Goal: Task Accomplishment & Management: Use online tool/utility

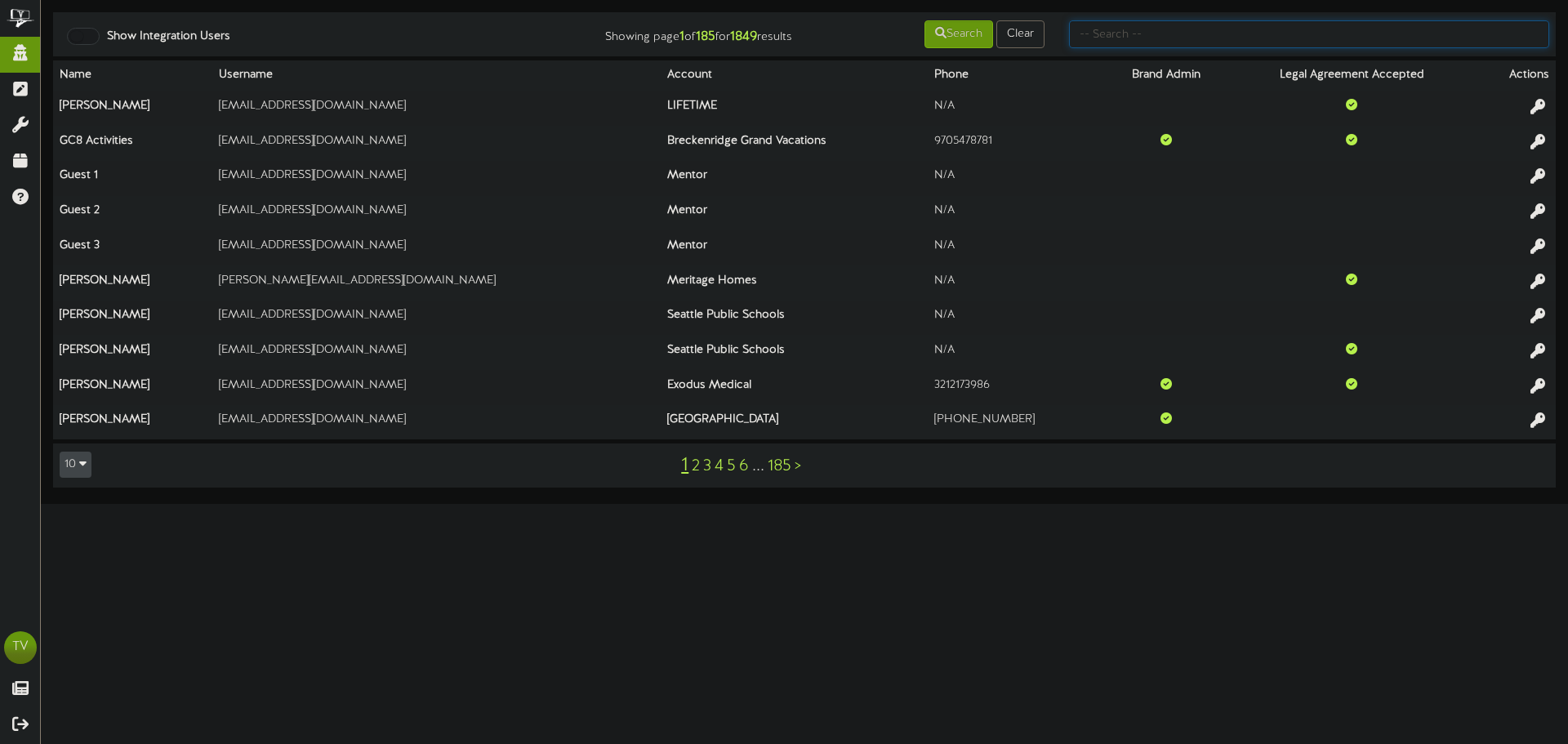
click at [1149, 35] on input "text" at bounding box center [1309, 35] width 480 height 28
type input "big"
click at [997, 39] on button "Clear" at bounding box center [1021, 35] width 48 height 28
click at [997, 21] on button "Clear" at bounding box center [1021, 35] width 48 height 28
click at [1094, 39] on input "text" at bounding box center [1309, 35] width 480 height 28
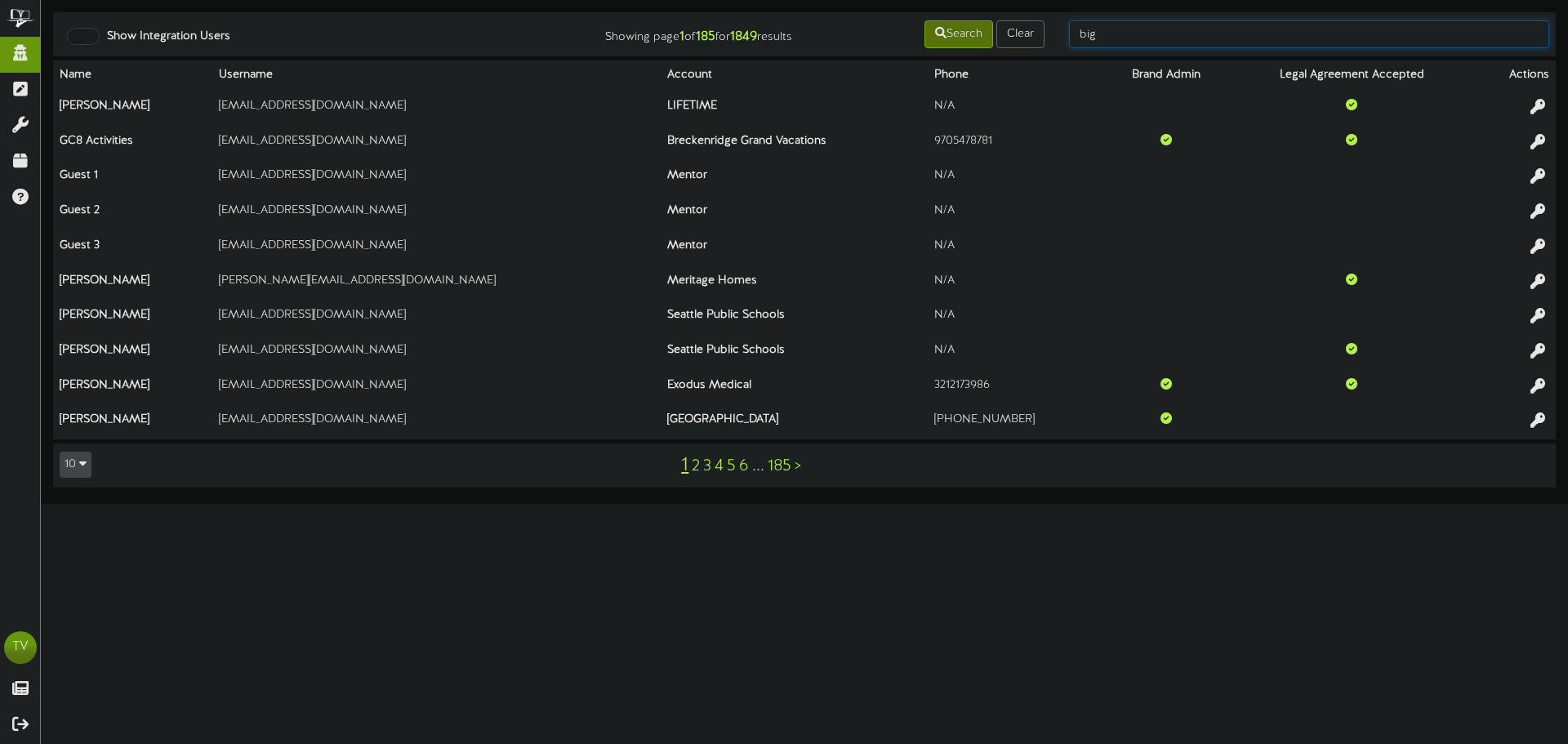
type input "big"
click at [973, 26] on button "Search" at bounding box center [959, 35] width 69 height 28
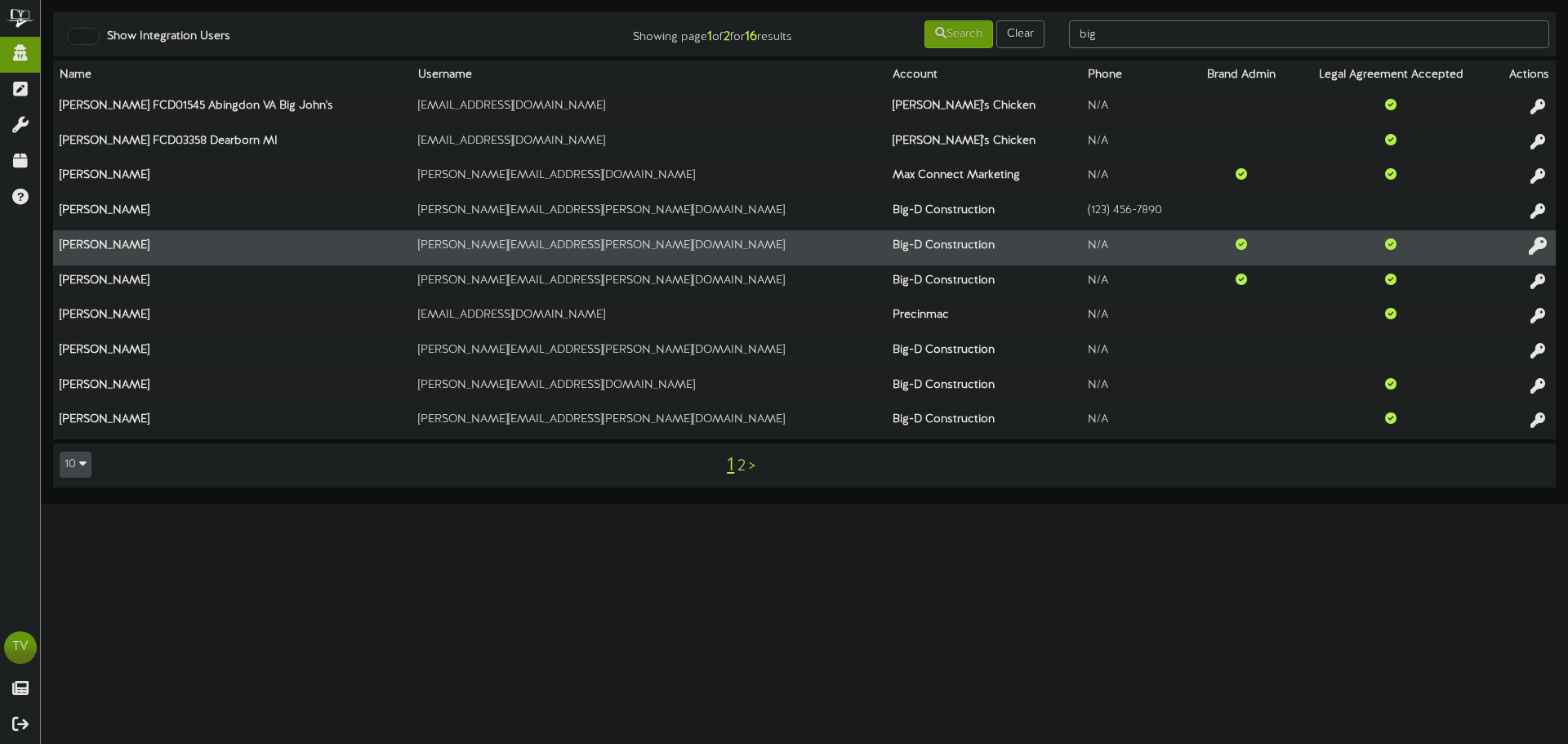
click at [1527, 246] on button at bounding box center [1538, 248] width 28 height 26
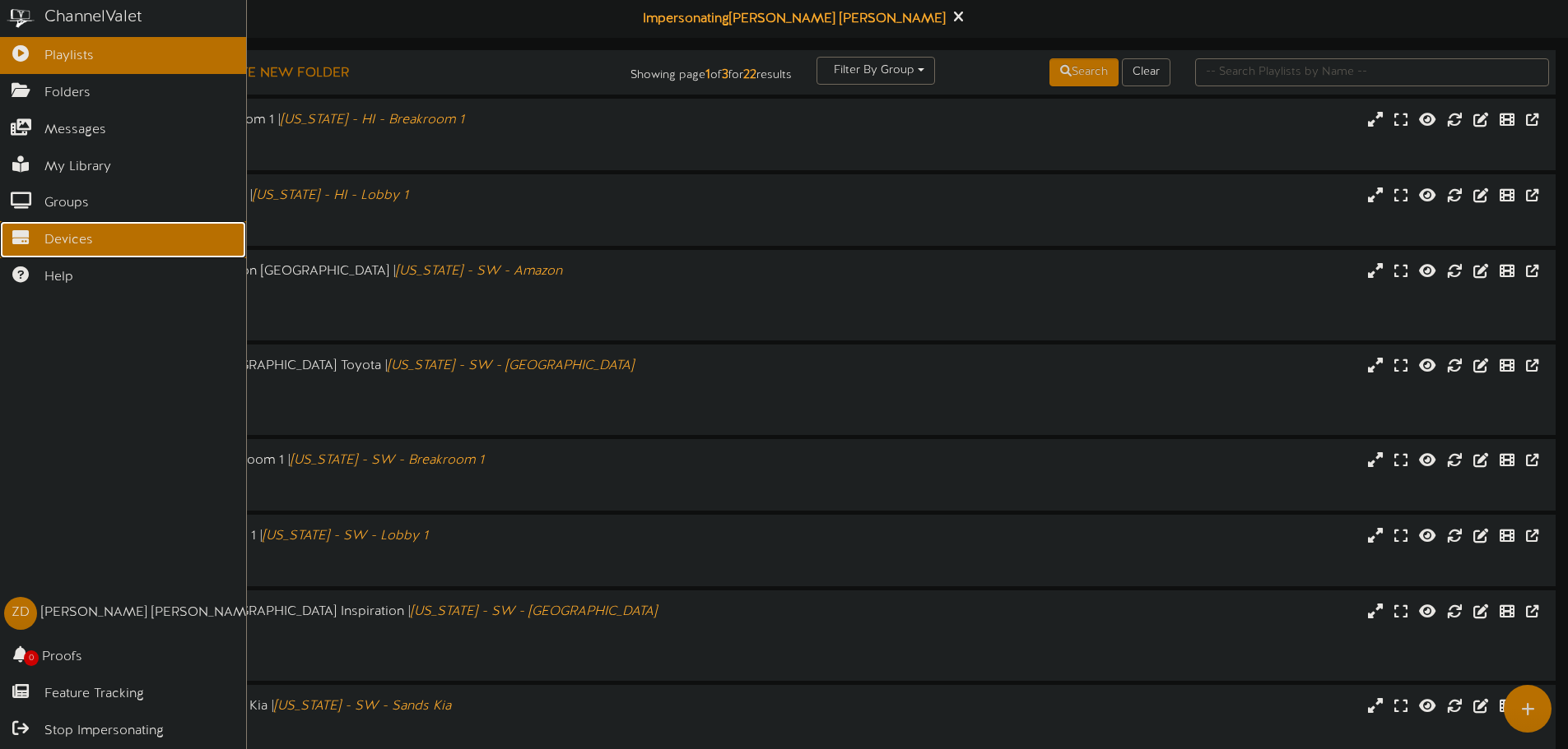
click at [19, 244] on link "Devices" at bounding box center [122, 240] width 246 height 37
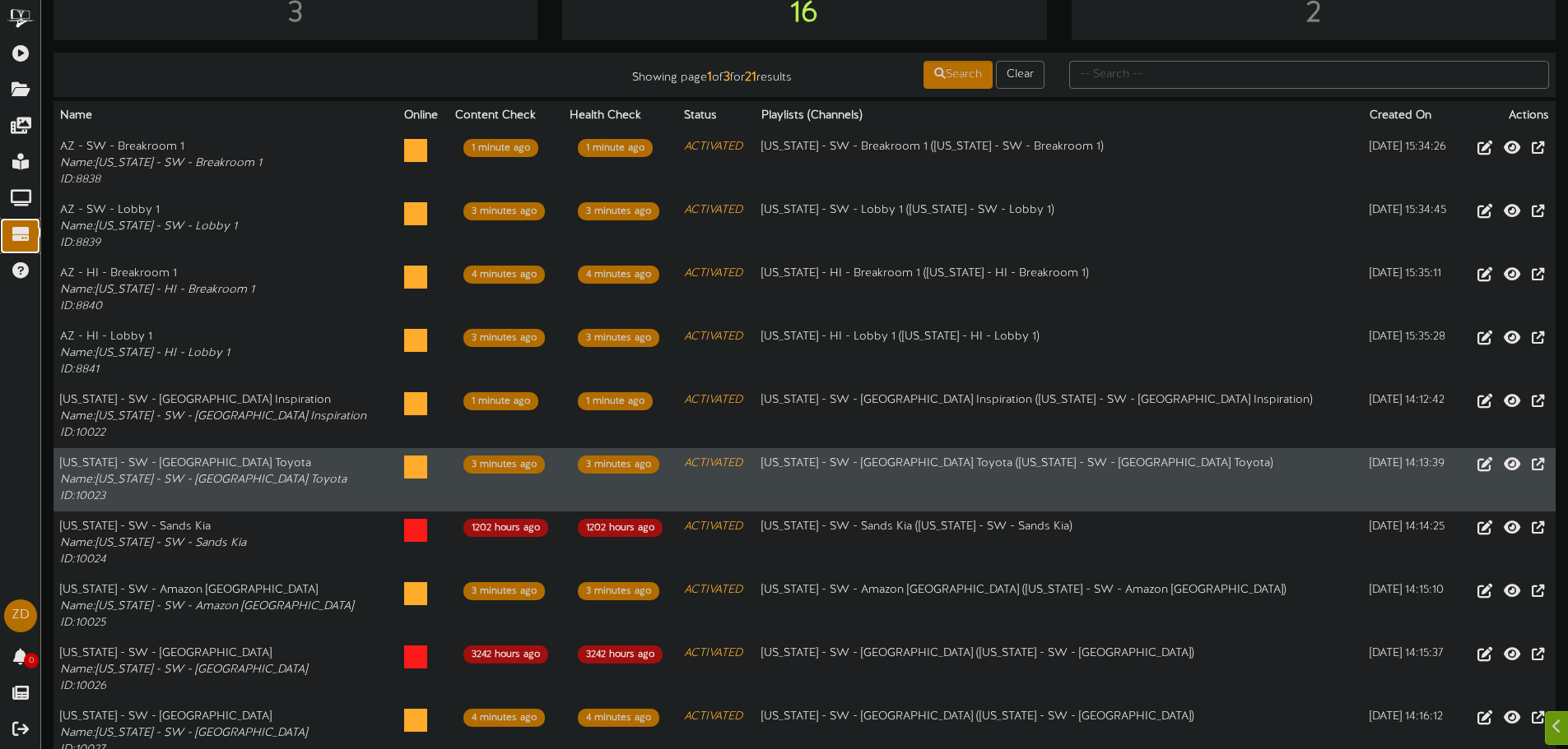
scroll to position [165, 0]
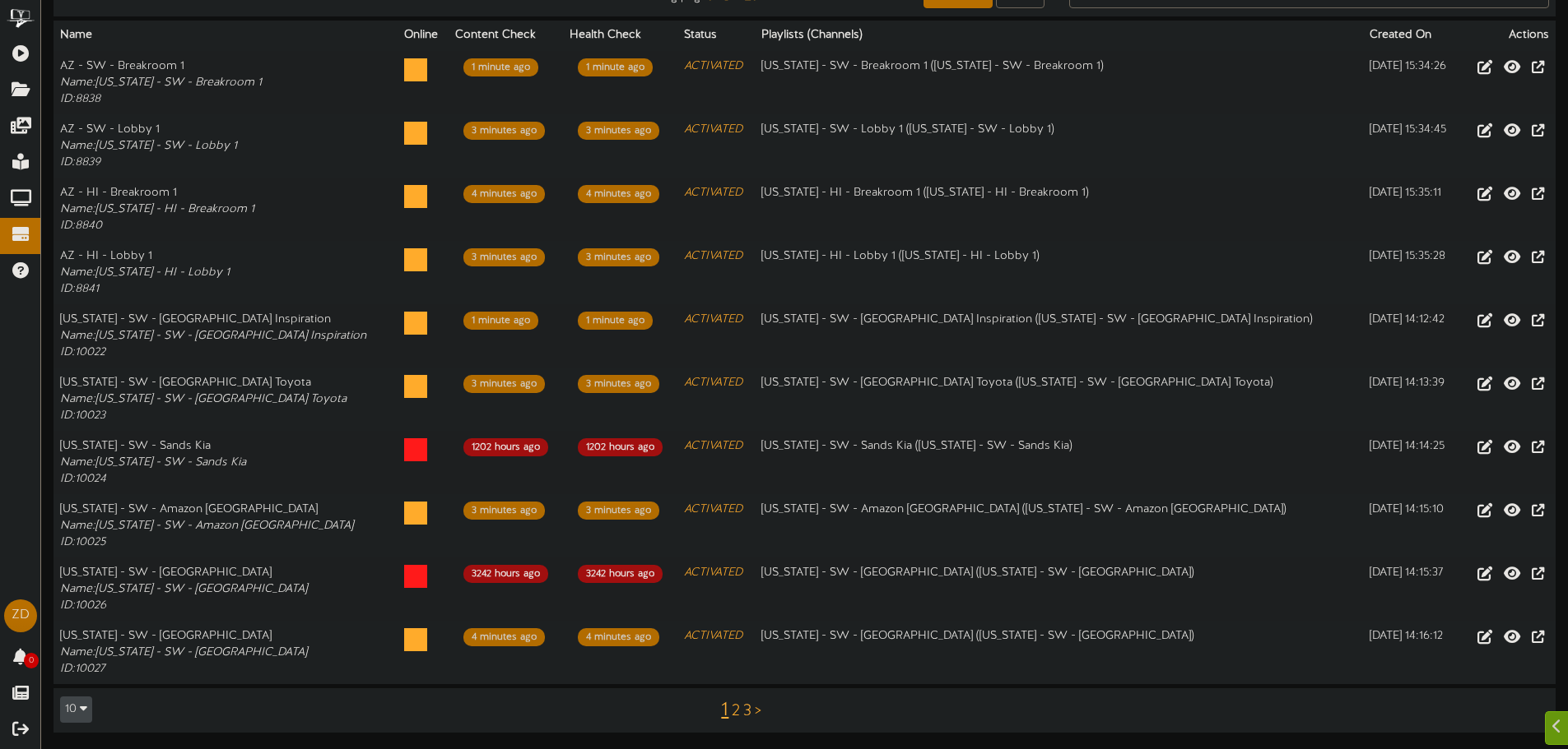
click at [745, 711] on link "3" at bounding box center [747, 712] width 8 height 18
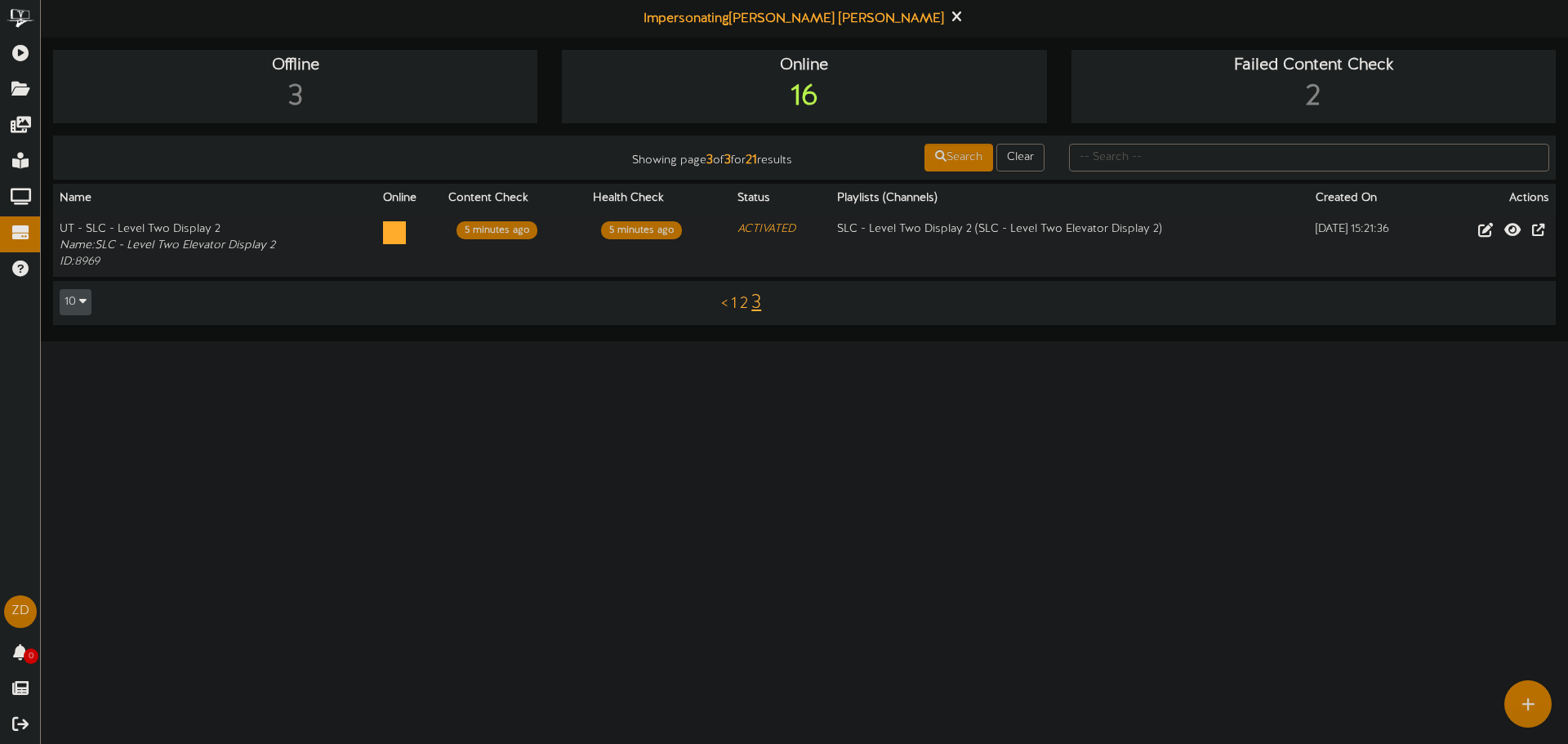
click at [746, 300] on link "2" at bounding box center [744, 304] width 8 height 18
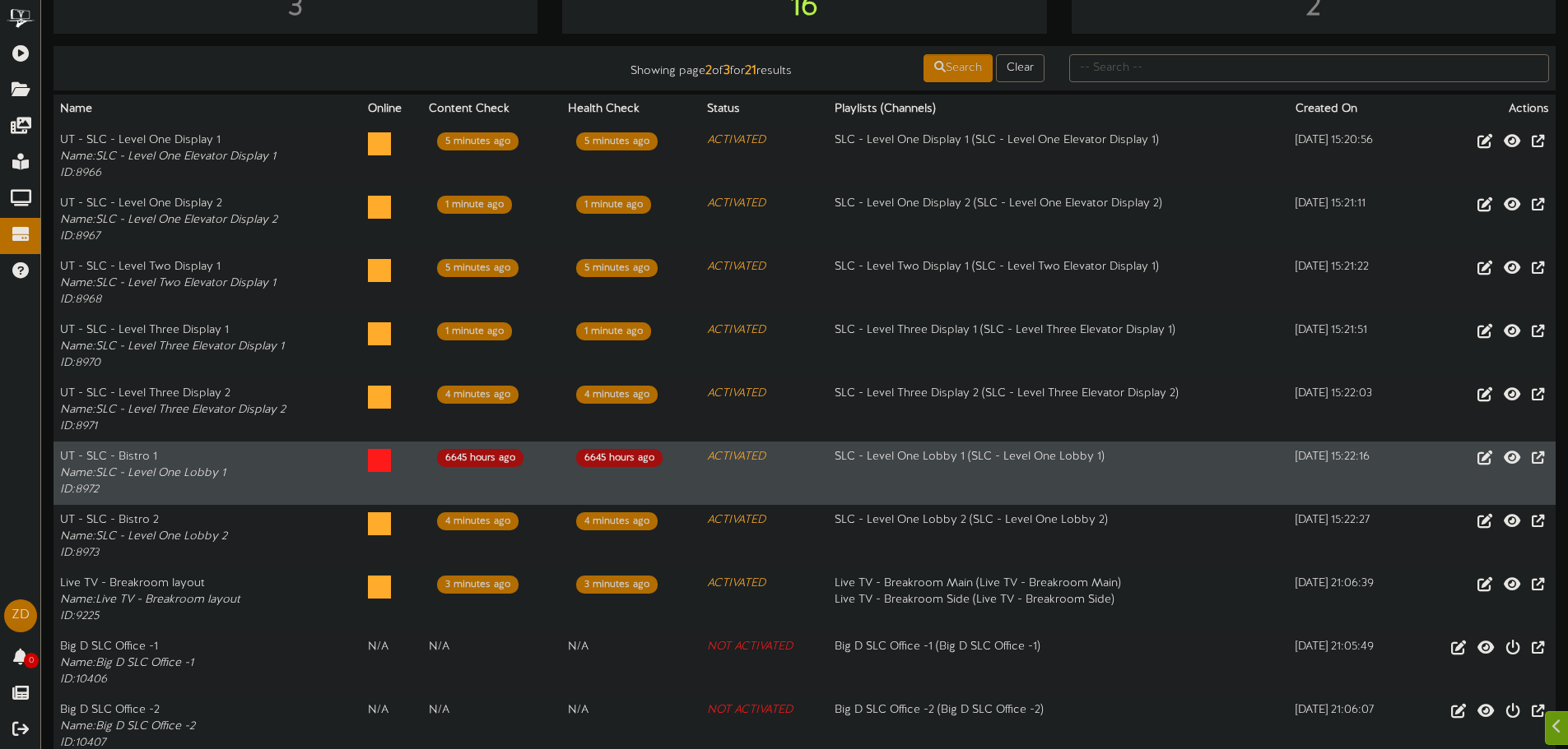
scroll to position [165, 0]
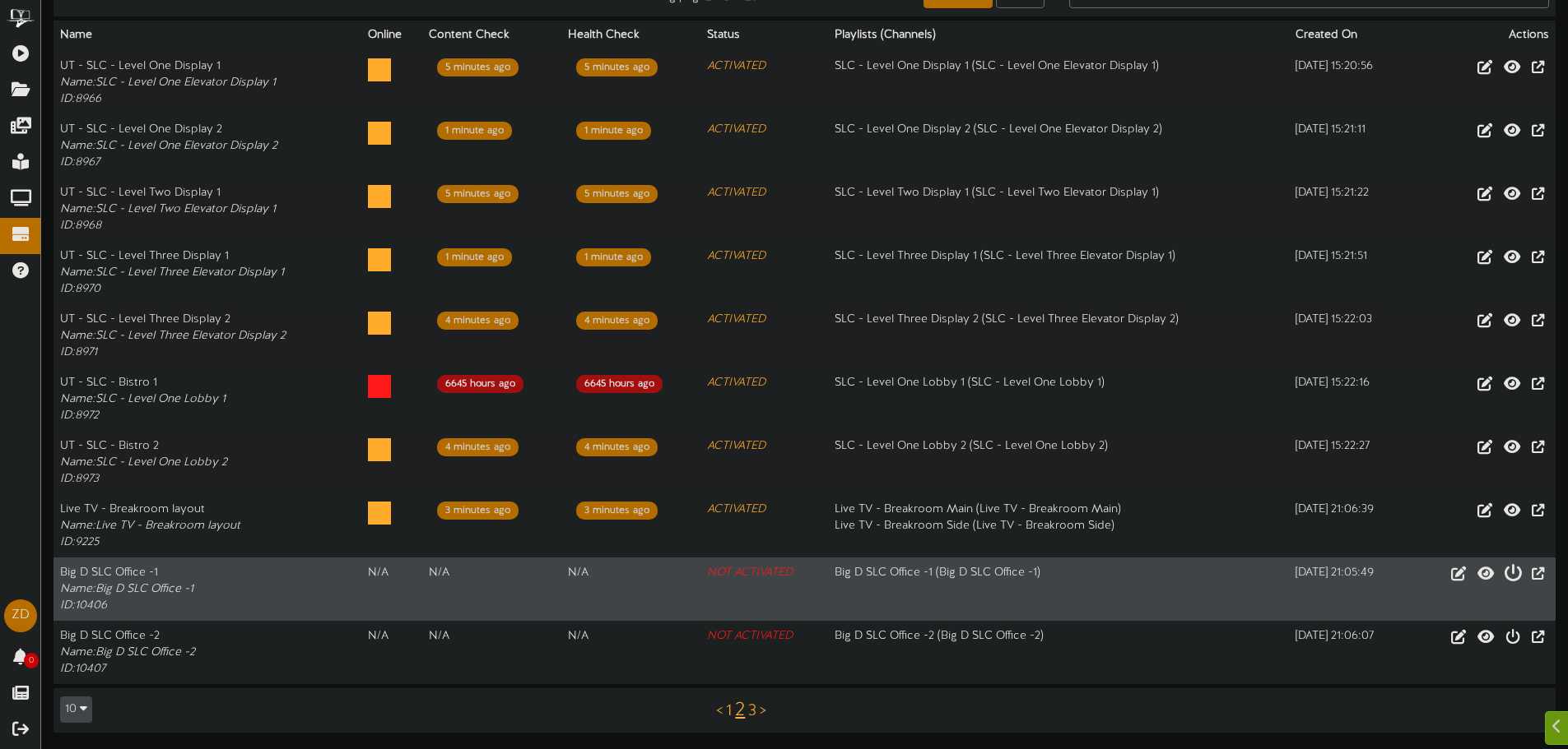
click at [1509, 578] on icon at bounding box center [1513, 573] width 18 height 18
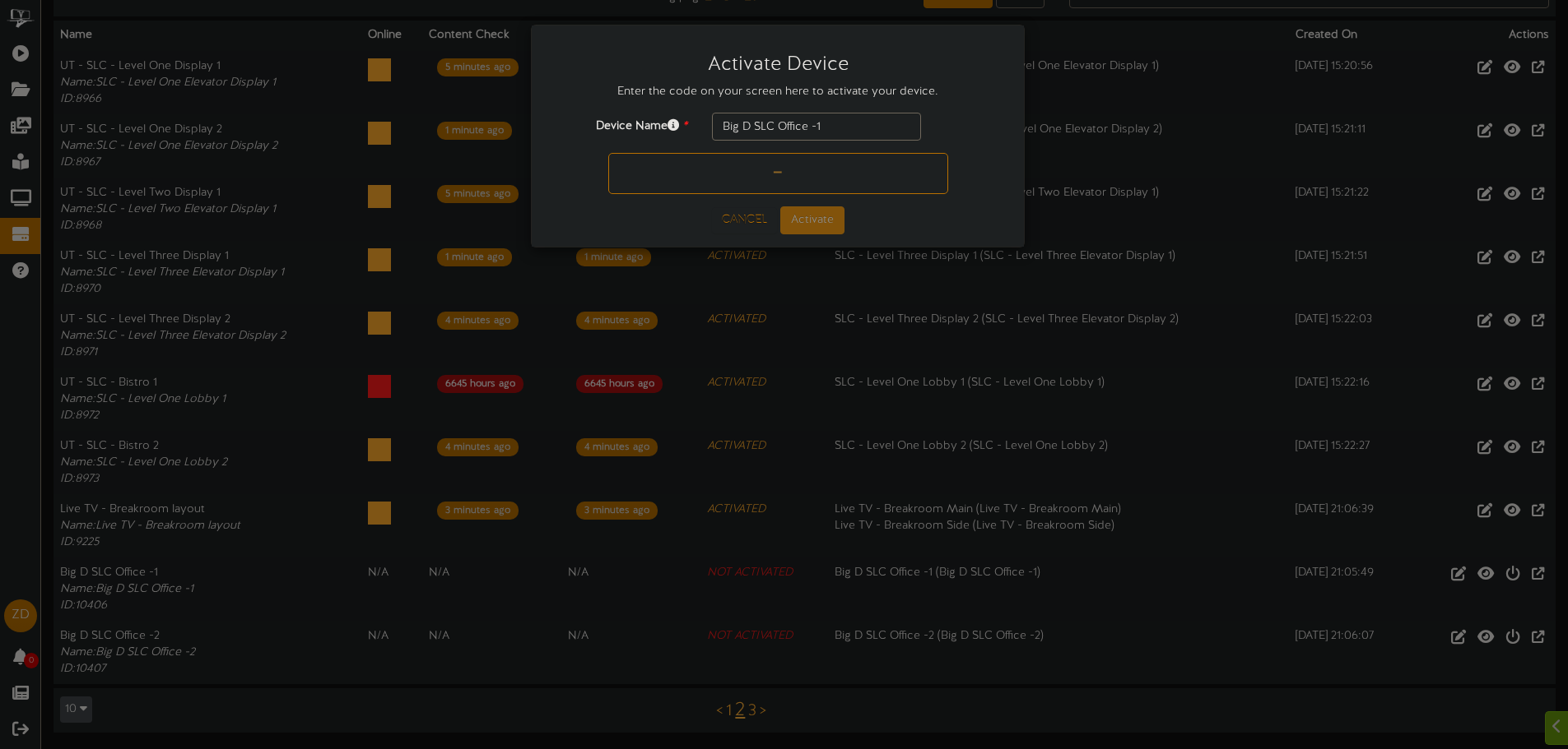
click at [821, 176] on input "text" at bounding box center [778, 173] width 340 height 41
type input "TJD249"
click at [807, 227] on button "Activate" at bounding box center [812, 221] width 64 height 28
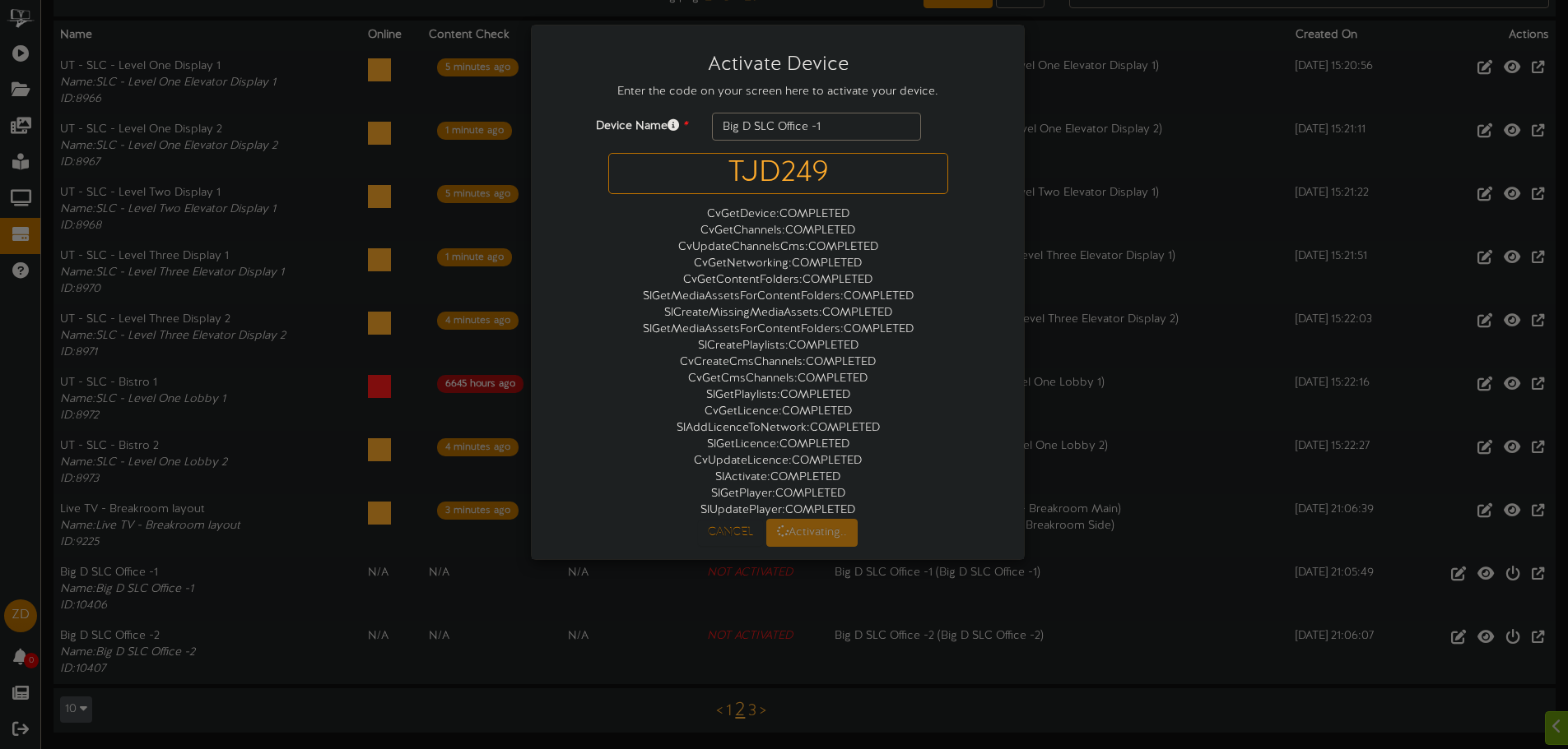
scroll to position [0, 0]
